Goal: Communication & Community: Participate in discussion

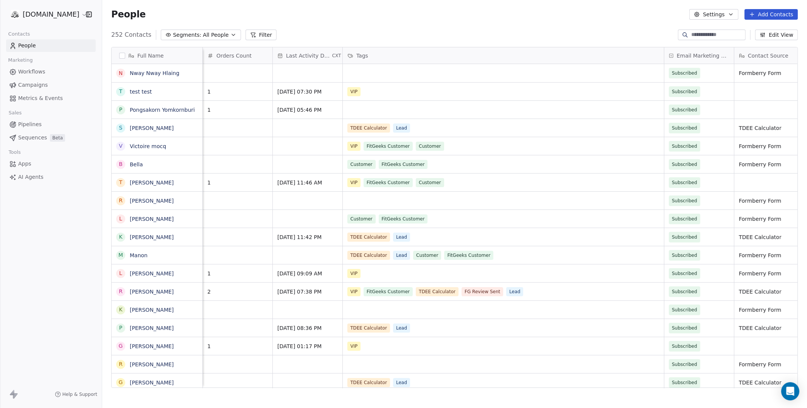
scroll to position [0, 34]
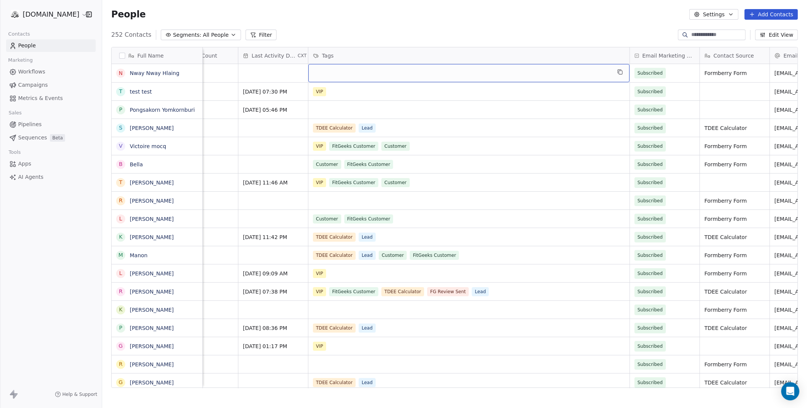
click at [323, 74] on div "grid" at bounding box center [468, 73] width 321 height 18
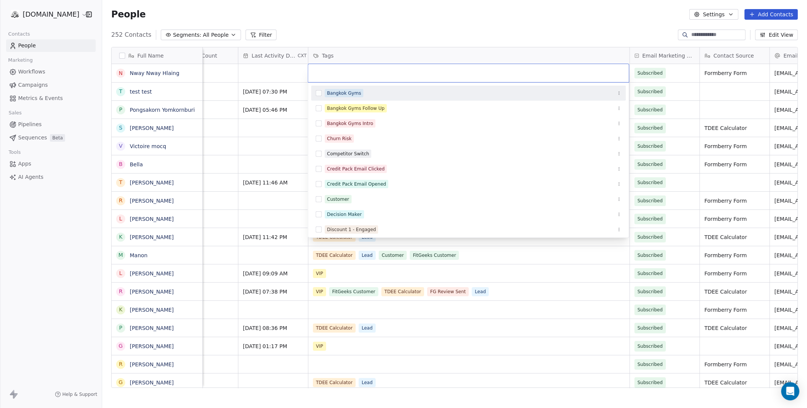
click at [350, 31] on html "fitgeeks.co Contacts People Marketing Workflows Campaigns Metrics & Events Sale…" at bounding box center [403, 232] width 807 height 464
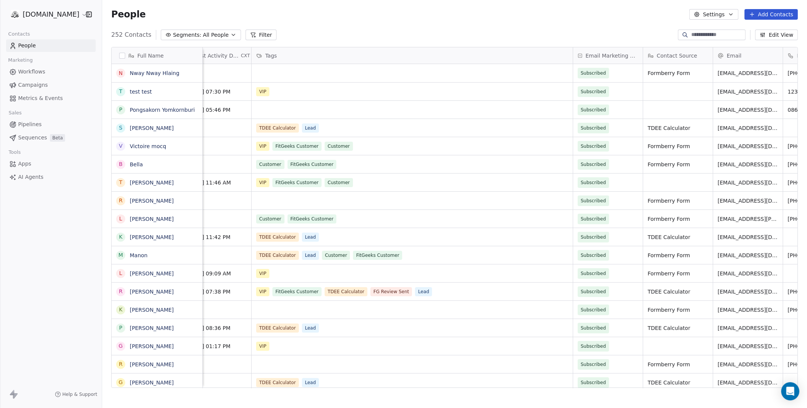
scroll to position [0, 0]
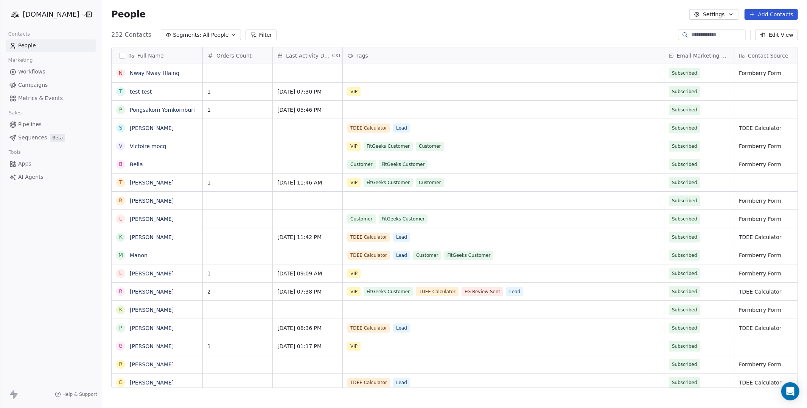
click at [32, 73] on span "Workflows" at bounding box center [31, 72] width 27 height 8
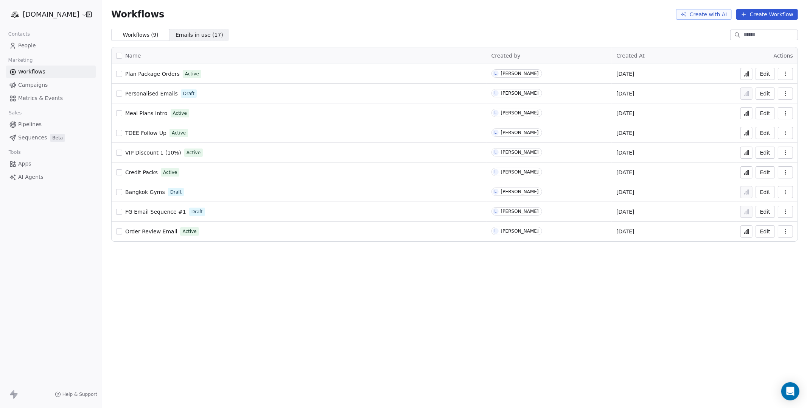
click at [45, 16] on html "fitgeeks.co Contacts People Marketing Workflows Campaigns Metrics & Events Sale…" at bounding box center [403, 232] width 807 height 464
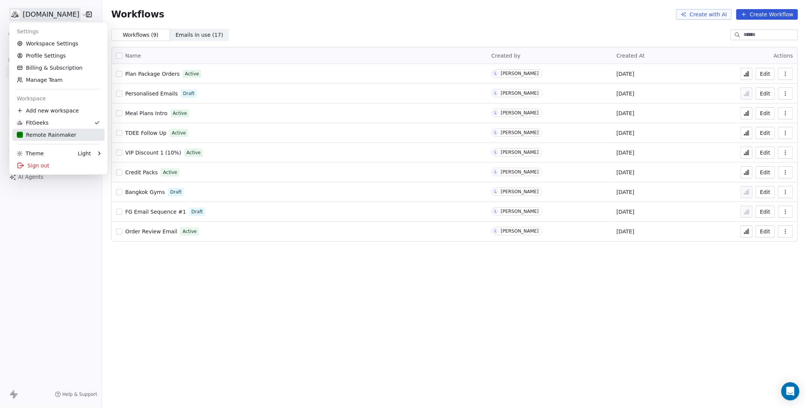
click at [48, 134] on div "Remote Rainmaker" at bounding box center [46, 135] width 59 height 8
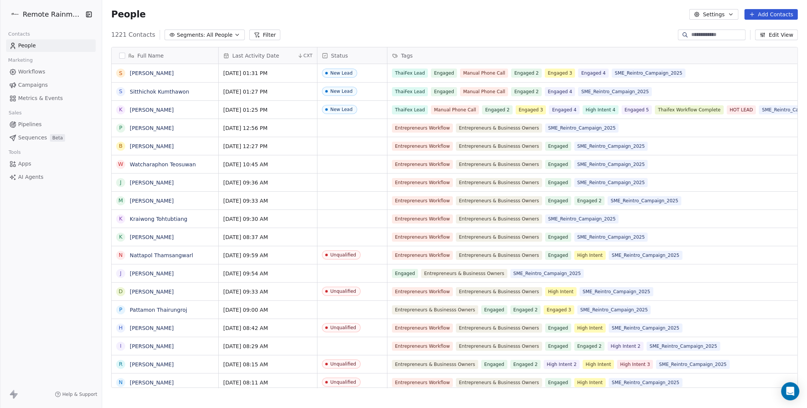
scroll to position [358, 705]
click at [30, 71] on span "Workflows" at bounding box center [31, 72] width 27 height 8
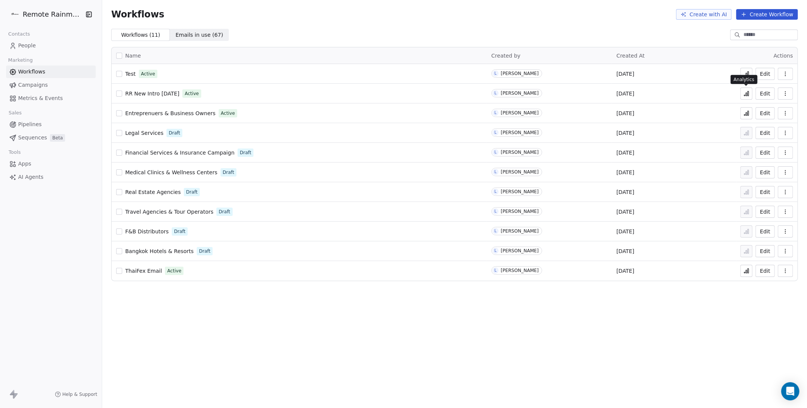
click at [744, 95] on icon at bounding box center [744, 95] width 1 height 1
click at [790, 390] on icon "Open Intercom Messenger" at bounding box center [790, 391] width 9 height 10
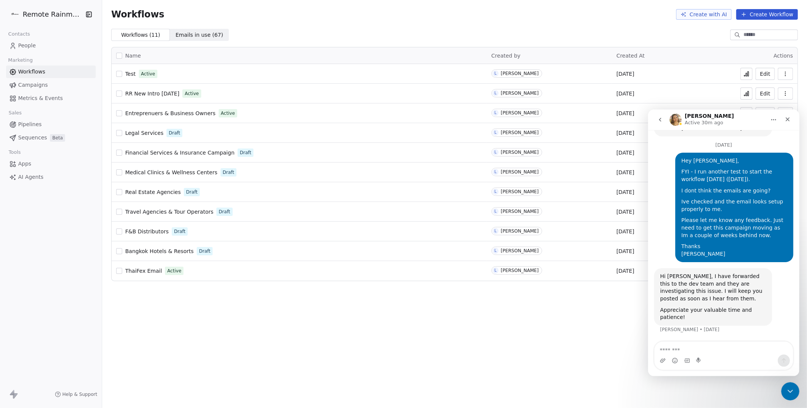
scroll to position [528, 0]
click at [683, 351] on textarea "Message…" at bounding box center [723, 347] width 139 height 13
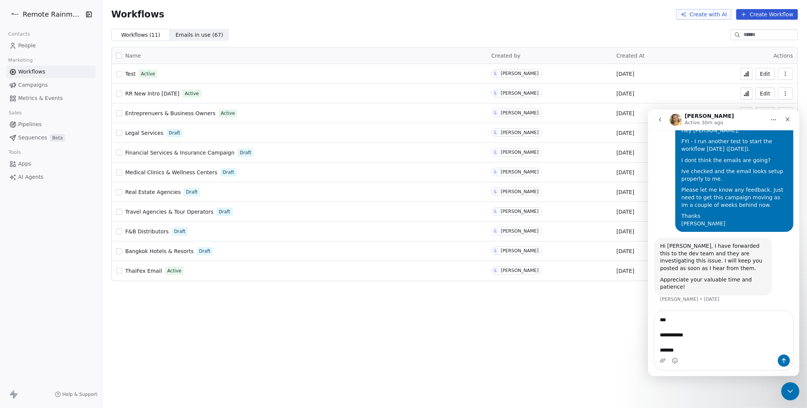
scroll to position [566, 0]
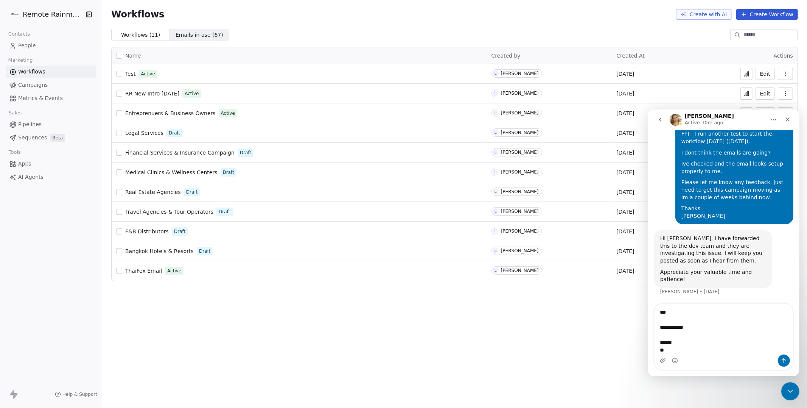
type textarea "**********"
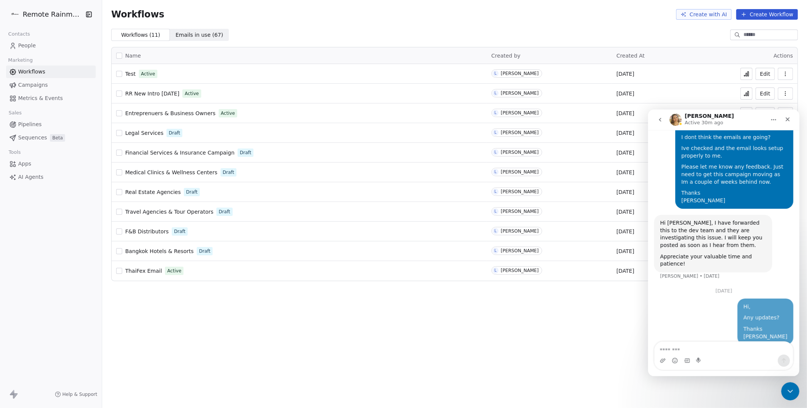
scroll to position [594, 0]
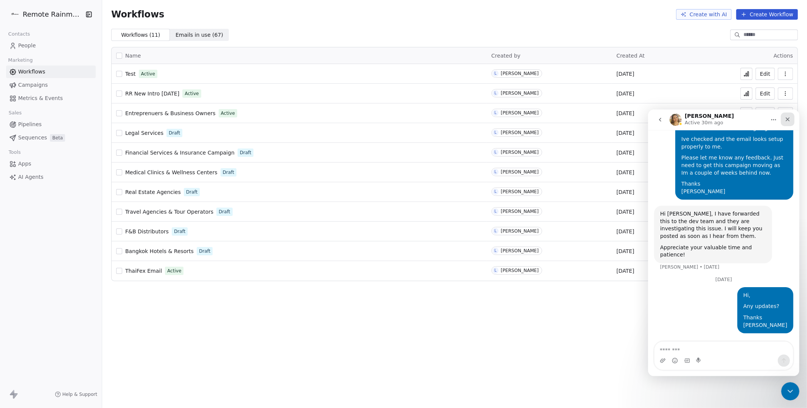
click at [788, 119] on icon "Close" at bounding box center [787, 119] width 6 height 6
